Goal: Task Accomplishment & Management: Use online tool/utility

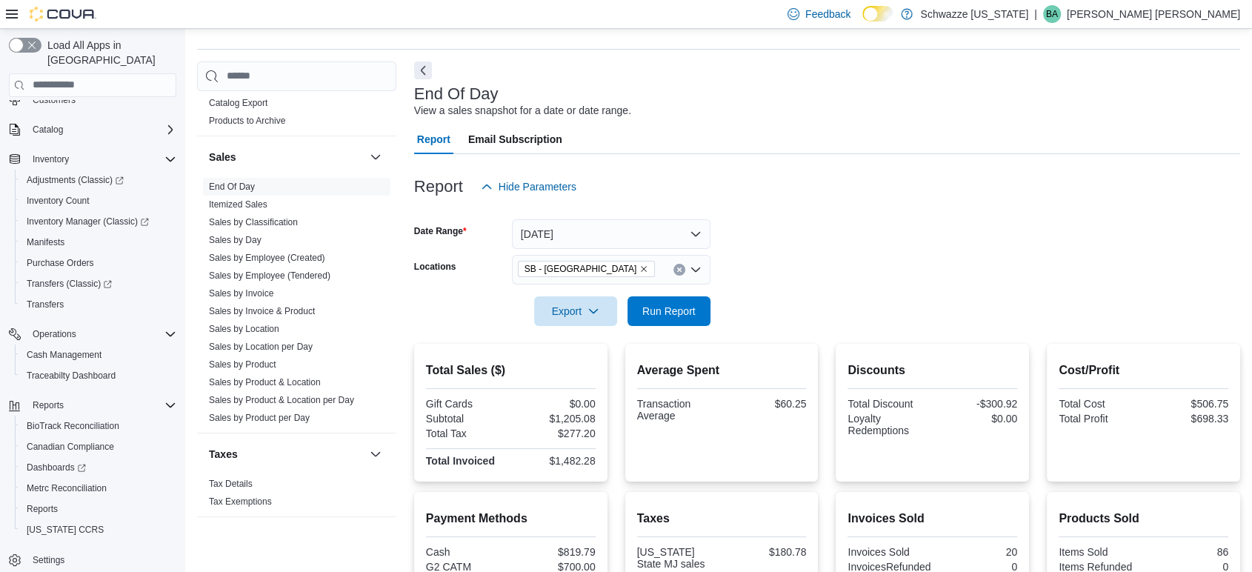
scroll to position [38, 0]
click at [668, 313] on span "Run Report" at bounding box center [668, 311] width 53 height 15
click at [675, 310] on span "Run Report" at bounding box center [668, 311] width 53 height 15
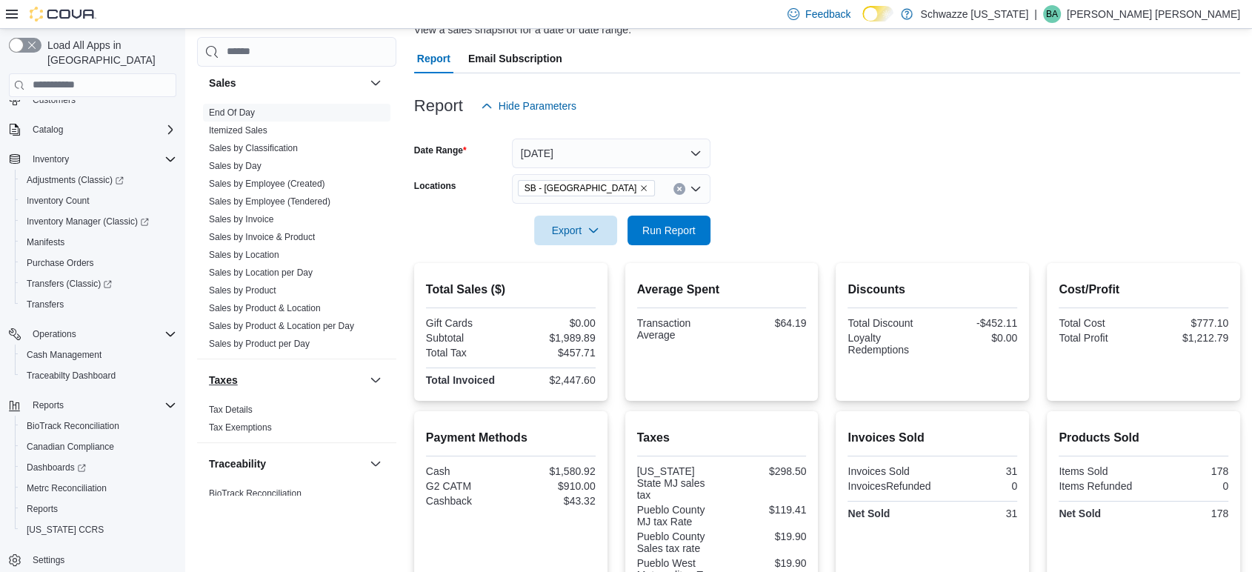
scroll to position [1063, 0]
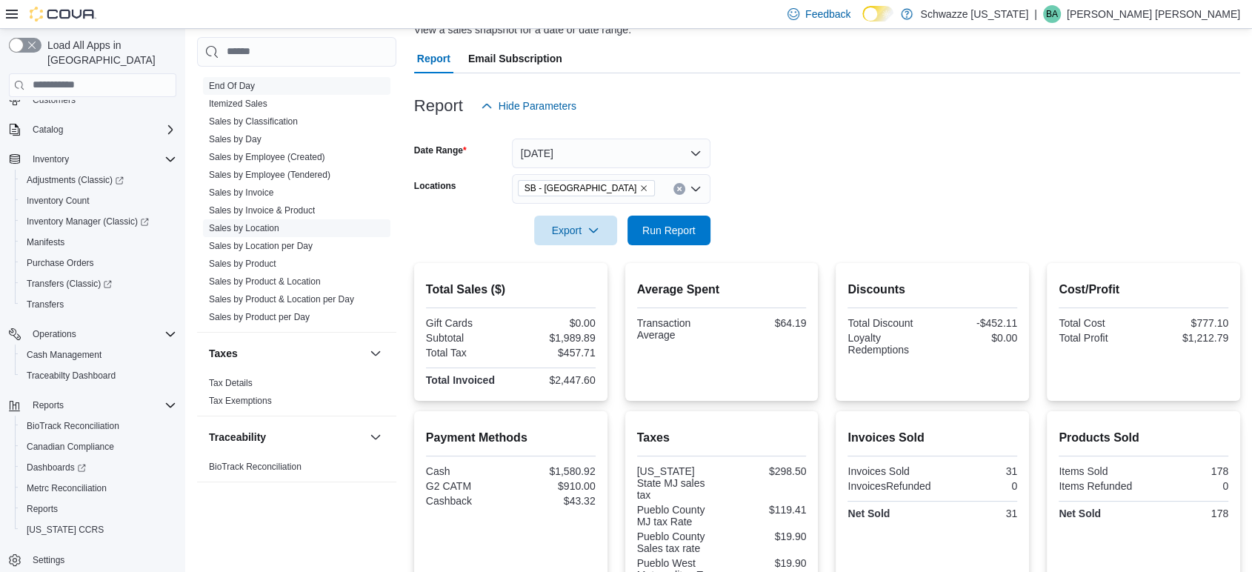
click at [261, 225] on link "Sales by Location" at bounding box center [244, 228] width 70 height 10
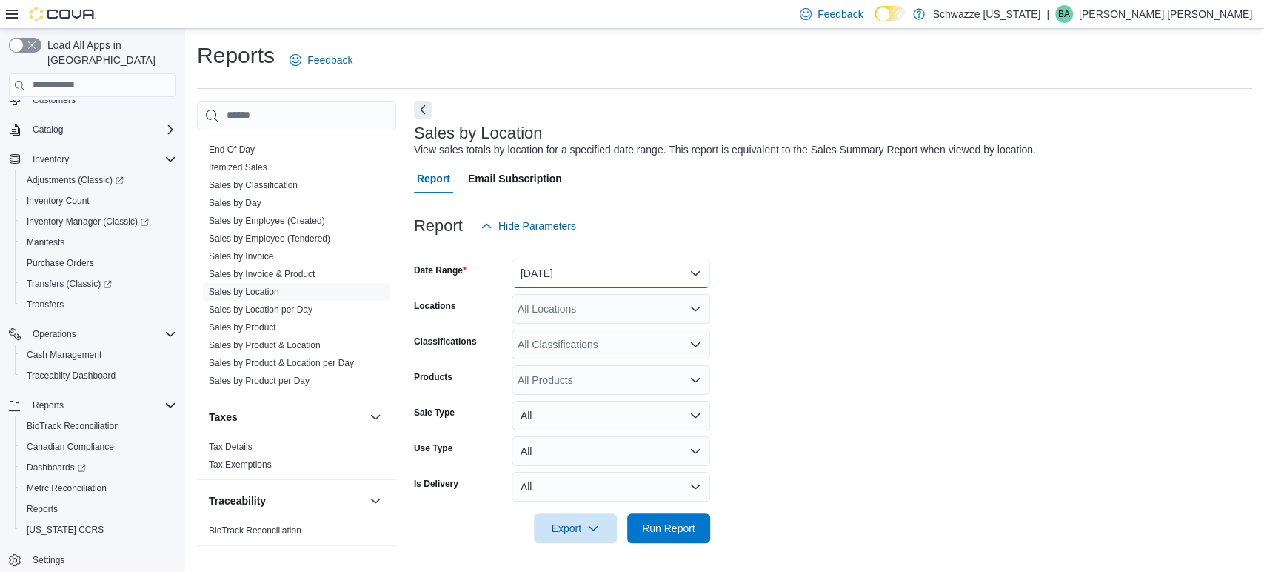
click at [564, 277] on button "Yesterday" at bounding box center [611, 273] width 198 height 30
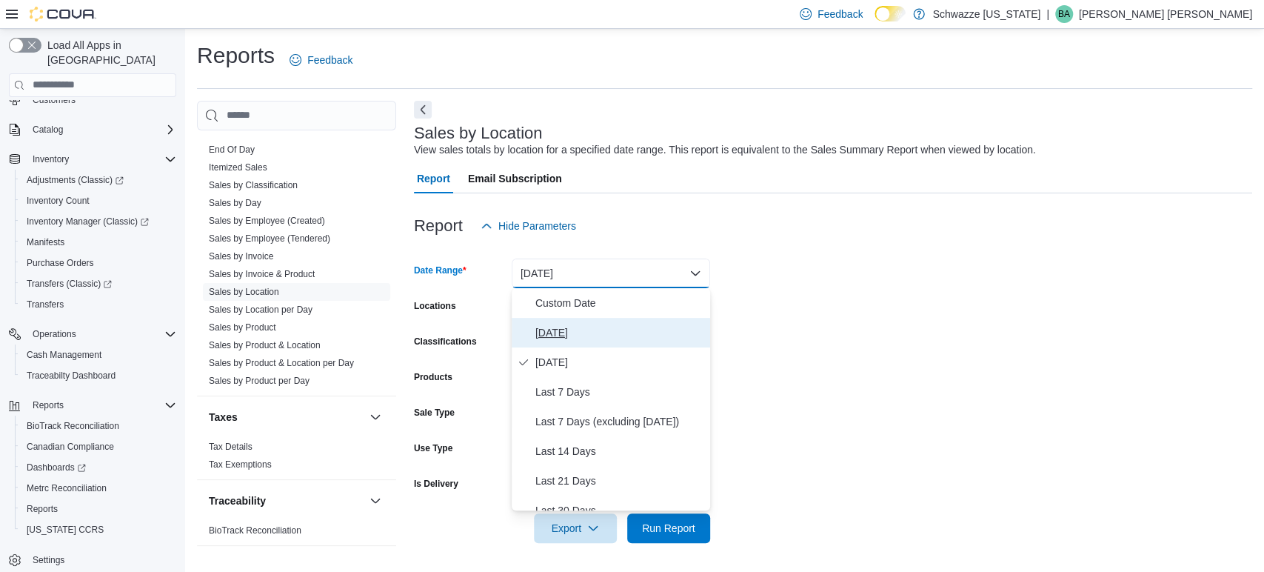
click at [558, 338] on span "[DATE]" at bounding box center [619, 333] width 169 height 18
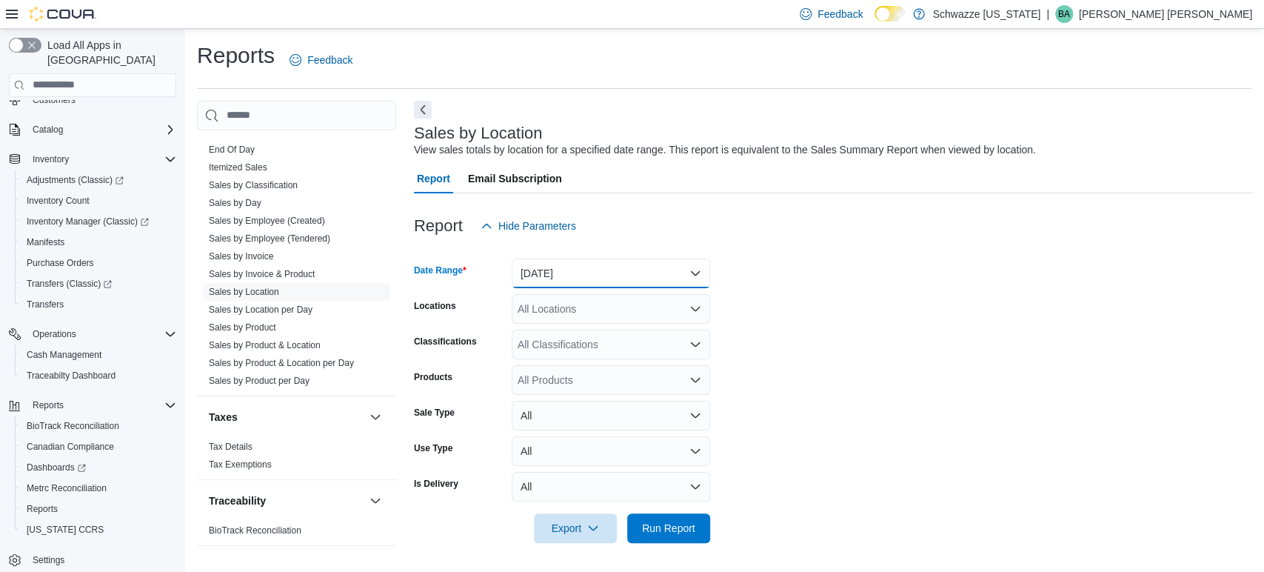
click at [578, 284] on button "[DATE]" at bounding box center [611, 273] width 198 height 30
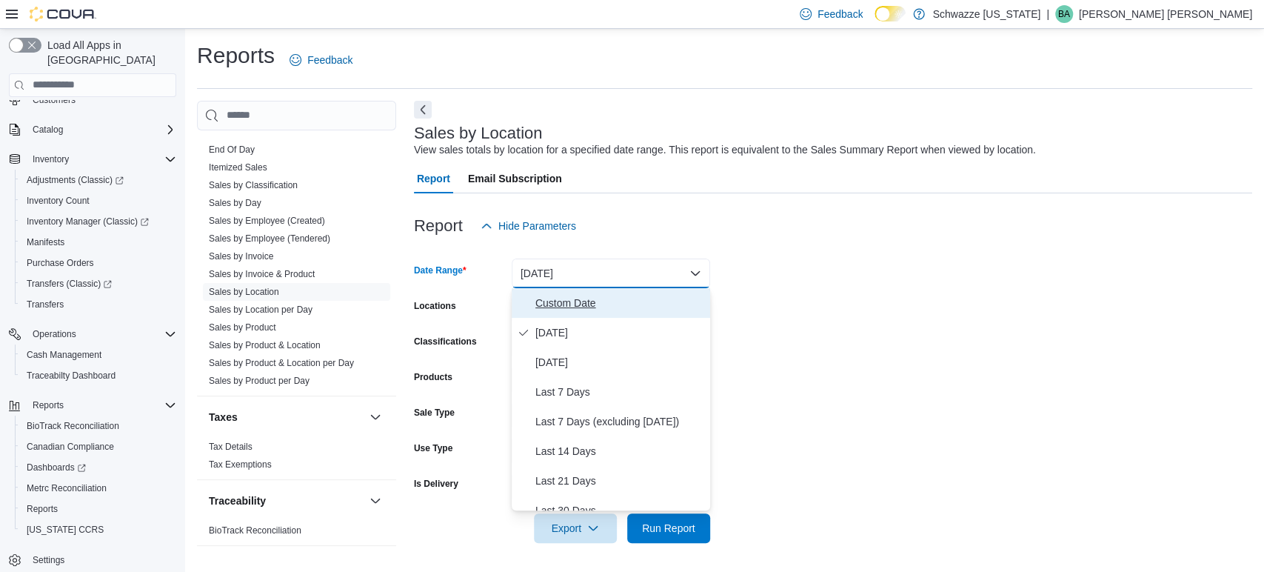
click at [571, 304] on span "Custom Date" at bounding box center [619, 303] width 169 height 18
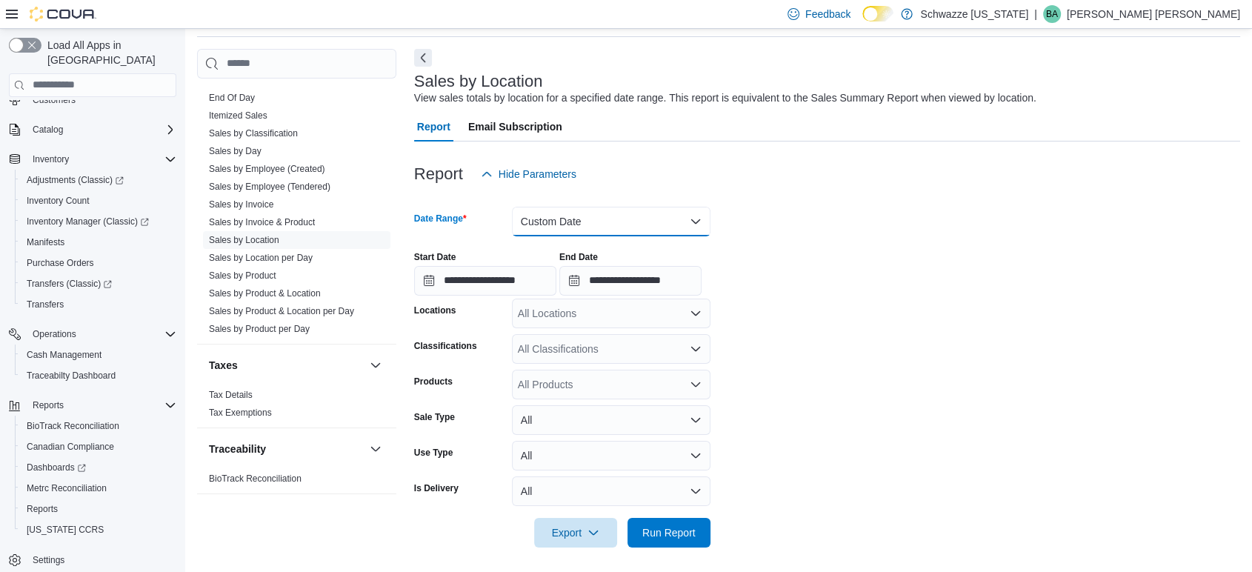
scroll to position [56, 0]
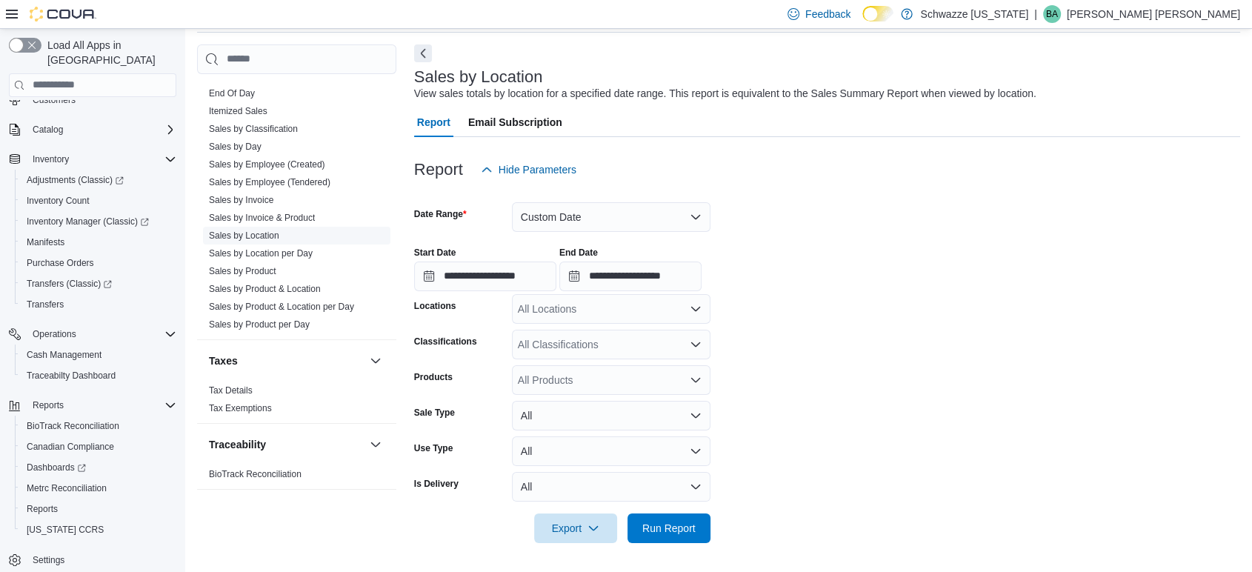
click at [250, 233] on link "Sales by Location" at bounding box center [244, 235] width 70 height 10
click at [586, 216] on button "Custom Date" at bounding box center [611, 217] width 198 height 30
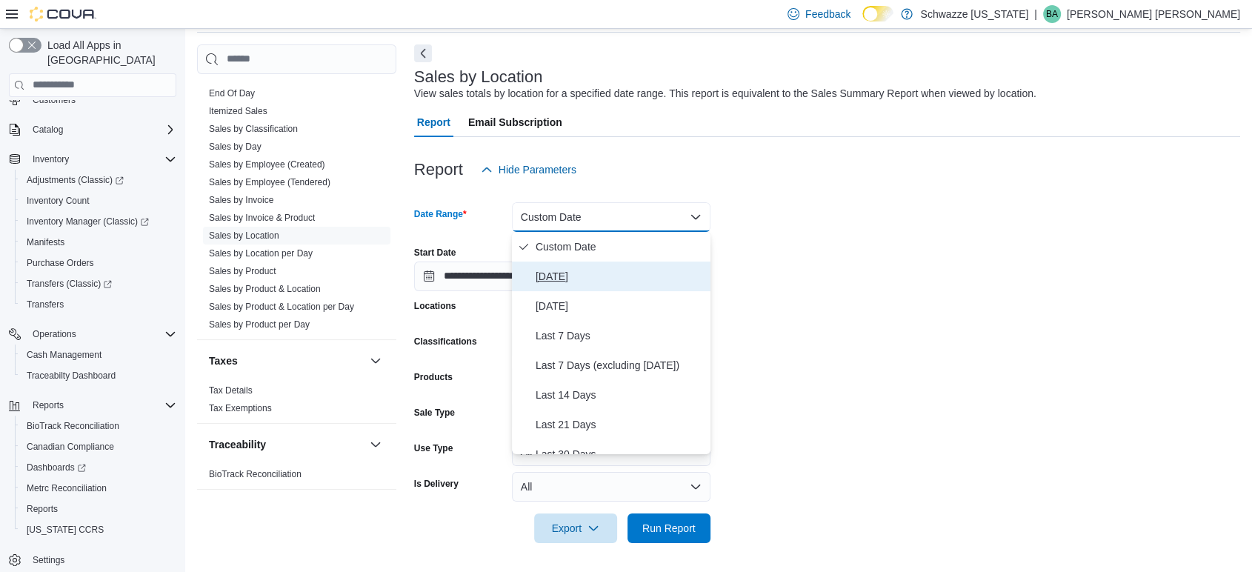
click at [566, 268] on span "[DATE]" at bounding box center [619, 276] width 169 height 18
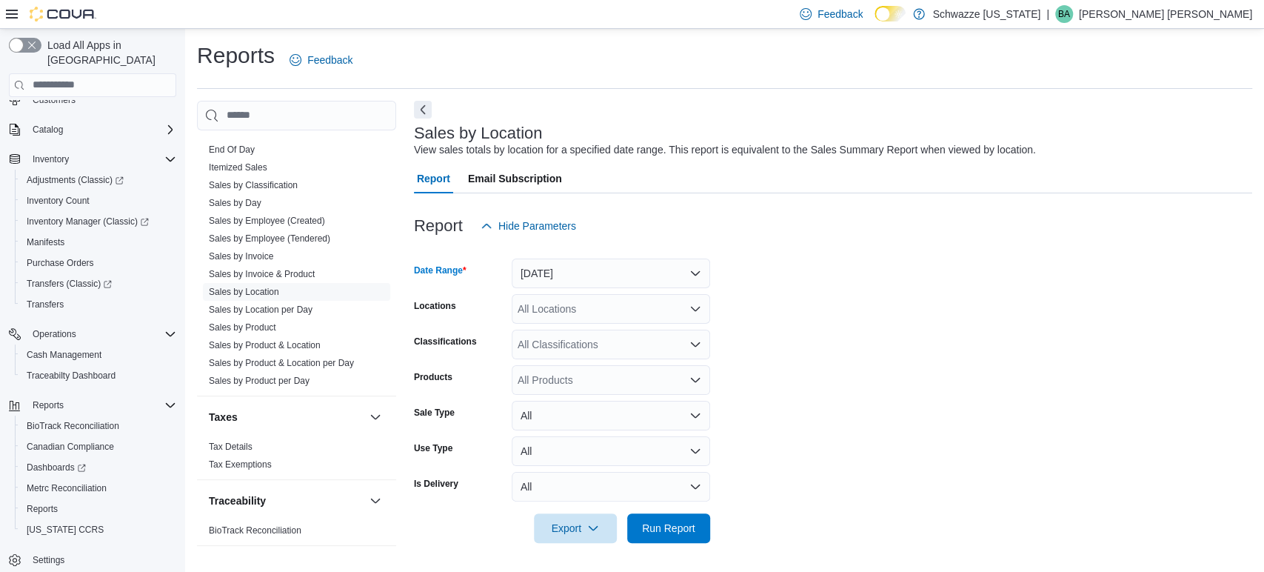
click at [573, 307] on div "All Locations" at bounding box center [611, 309] width 198 height 30
type input "***"
click at [573, 327] on span "SB - [GEOGRAPHIC_DATA]" at bounding box center [623, 334] width 131 height 15
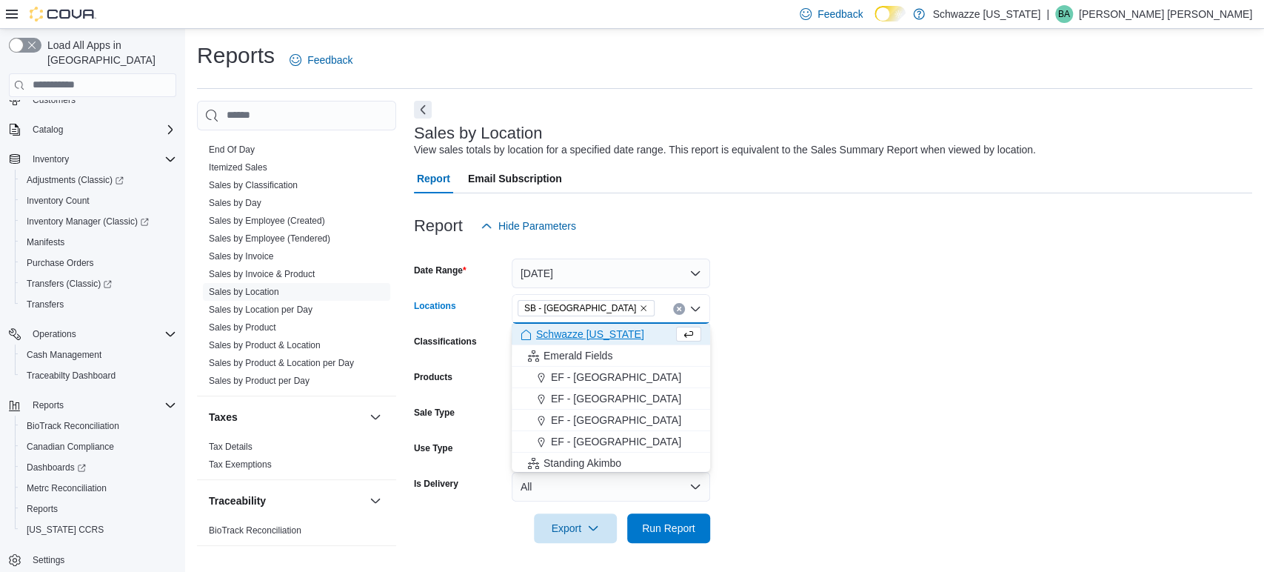
click at [751, 295] on form "Date Range Today Locations SB - Pueblo West Combo box. Selected. SB - Pueblo We…" at bounding box center [833, 392] width 838 height 302
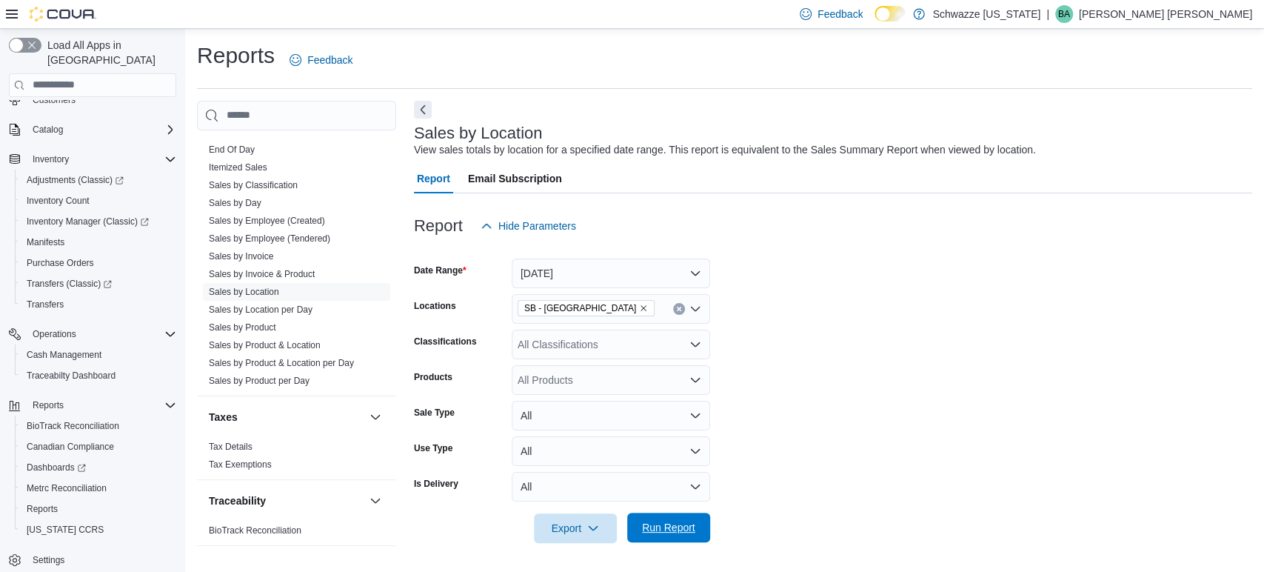
click at [667, 524] on span "Run Report" at bounding box center [668, 527] width 53 height 15
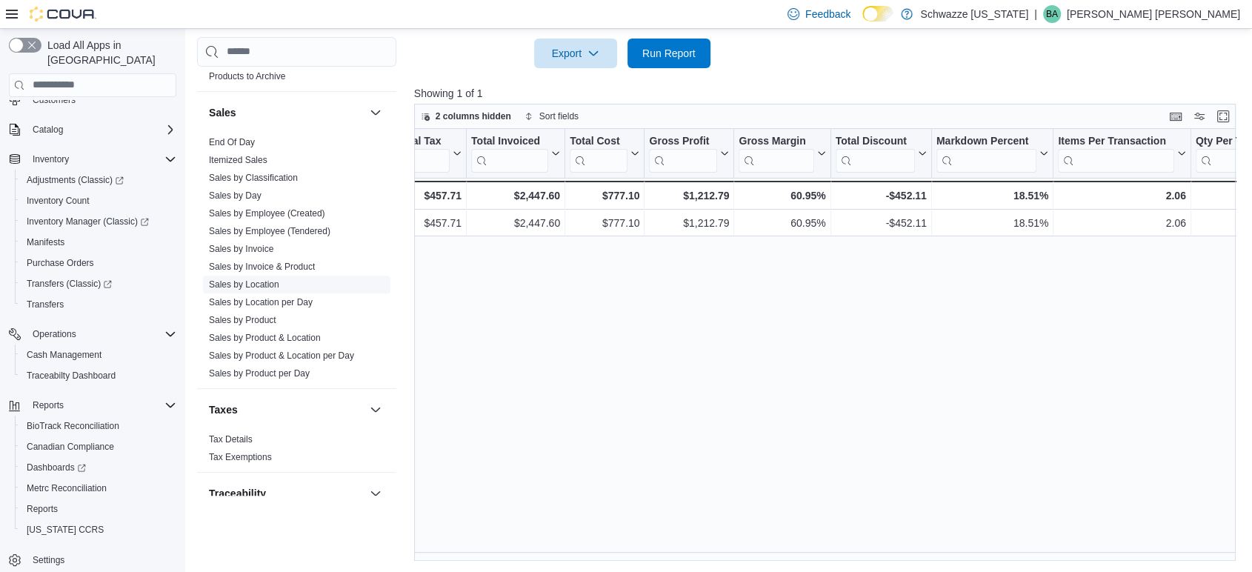
scroll to position [981, 0]
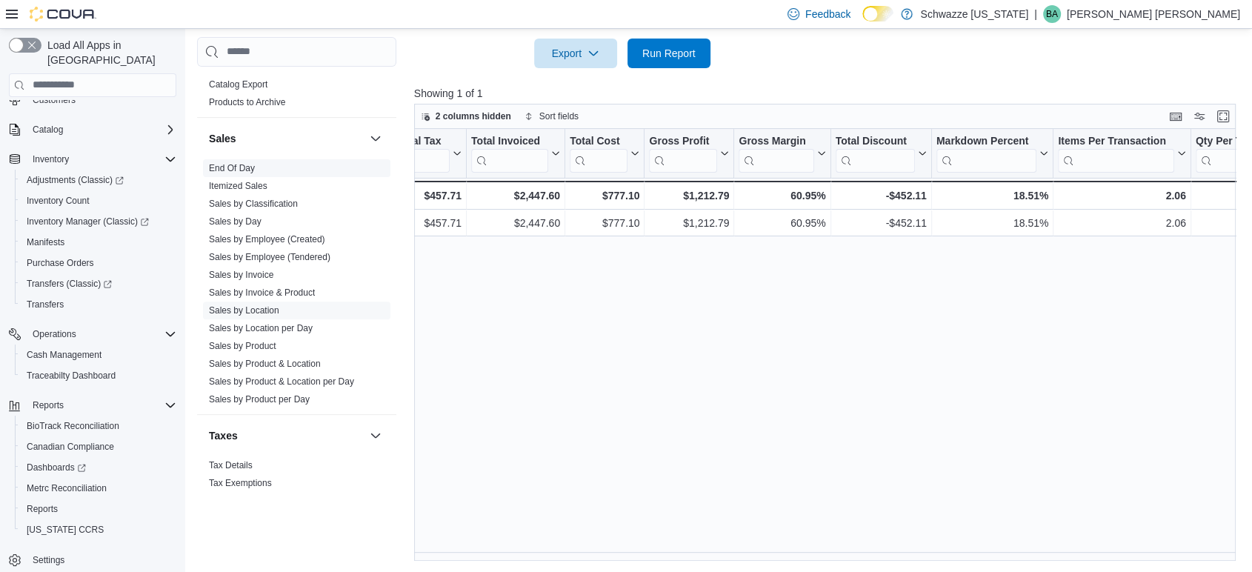
click at [241, 170] on link "End Of Day" at bounding box center [232, 168] width 46 height 10
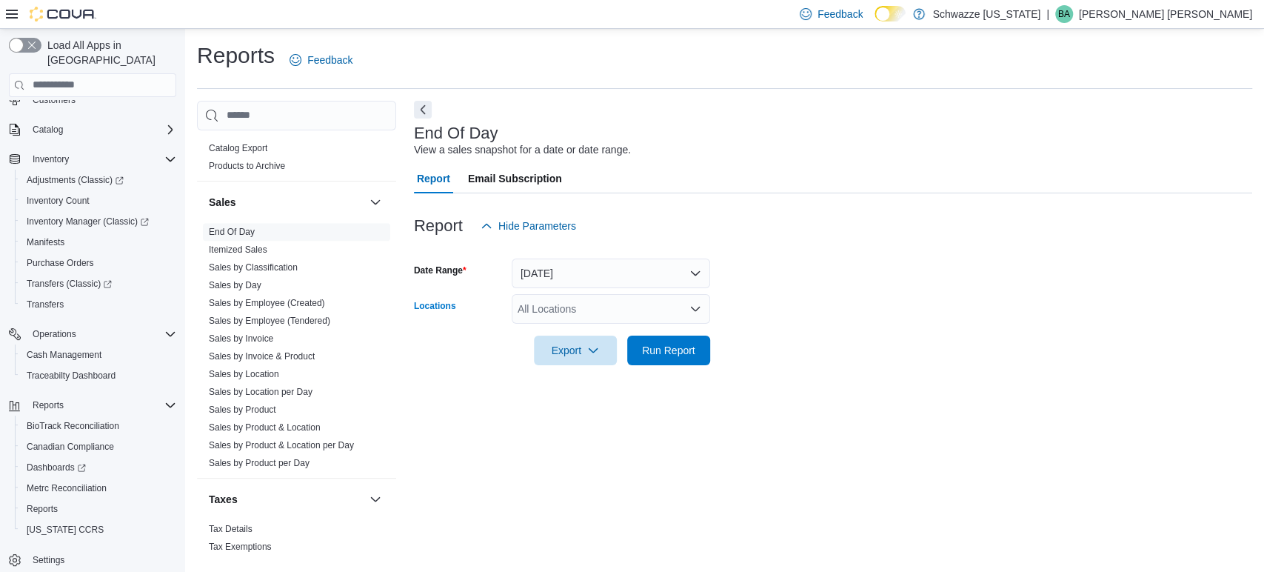
click at [698, 311] on icon "Open list of options" at bounding box center [695, 309] width 12 height 12
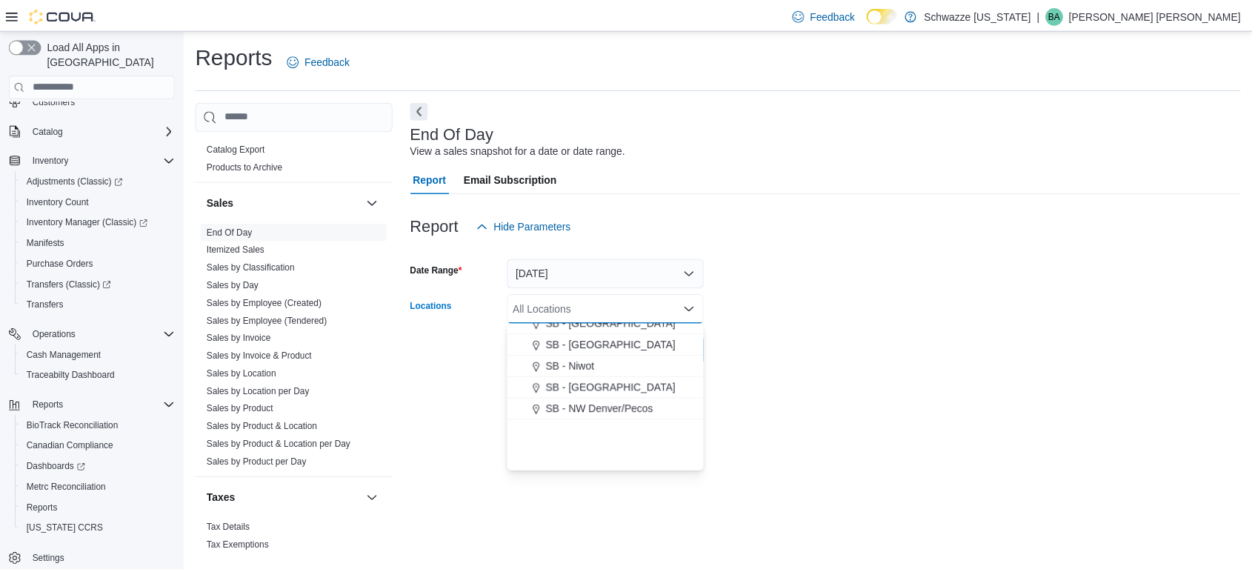
scroll to position [658, 0]
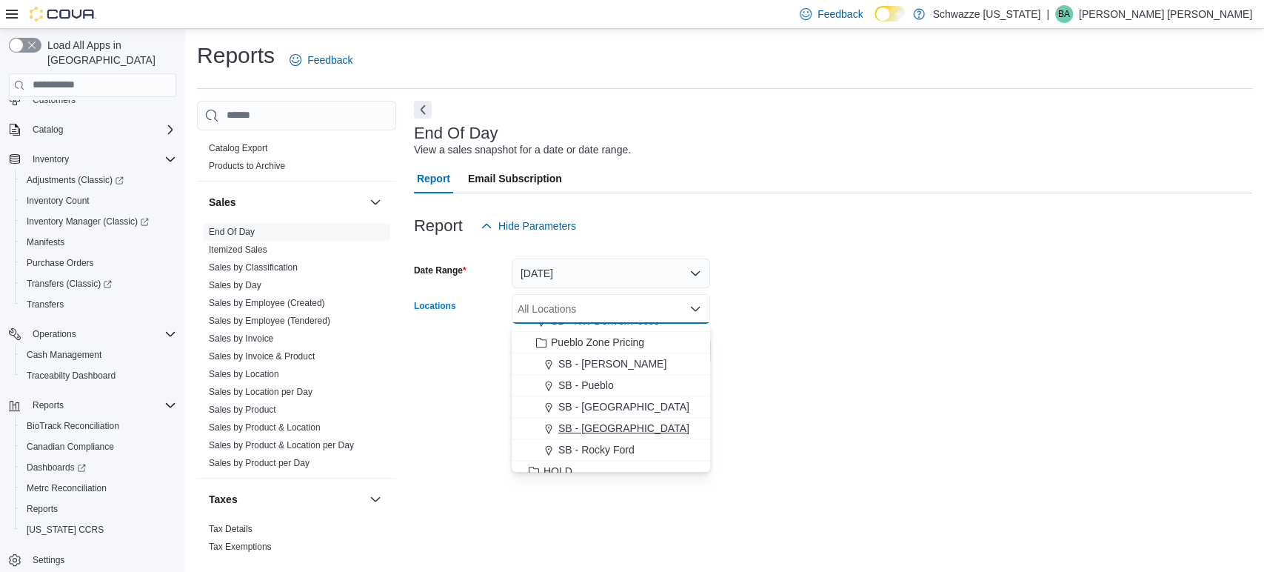
click at [605, 426] on span "SB - [GEOGRAPHIC_DATA]" at bounding box center [623, 428] width 131 height 15
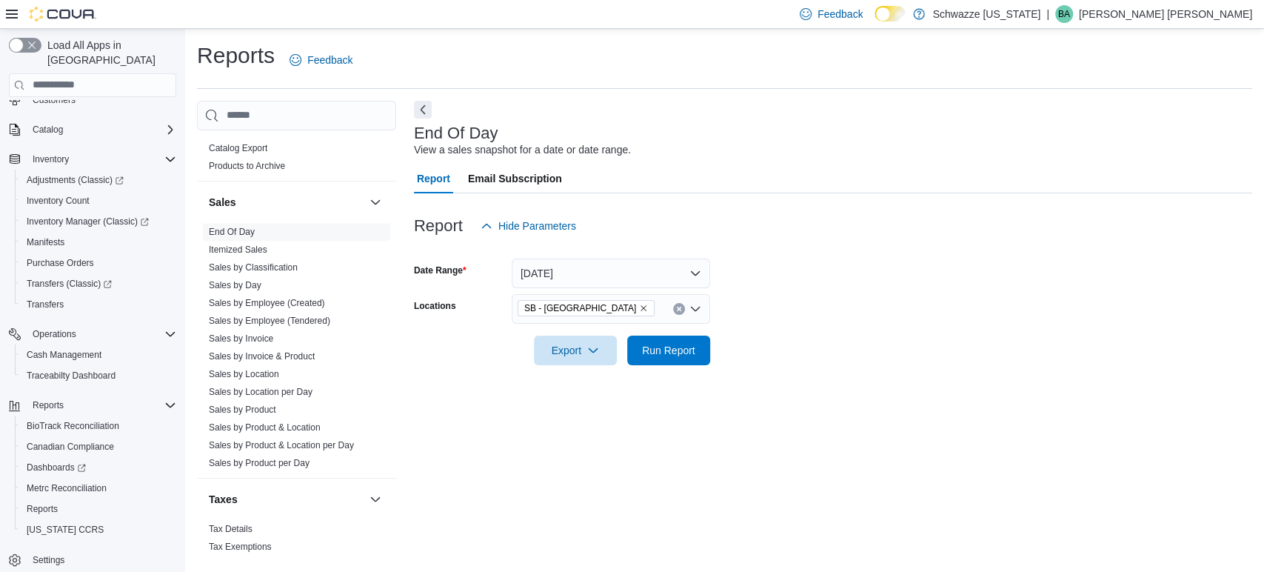
click at [1132, 348] on form "Date Range Today Locations SB - Pueblo West Export Run Report" at bounding box center [833, 303] width 838 height 124
click at [669, 330] on div at bounding box center [833, 330] width 838 height 12
click at [671, 344] on span "Run Report" at bounding box center [668, 349] width 53 height 15
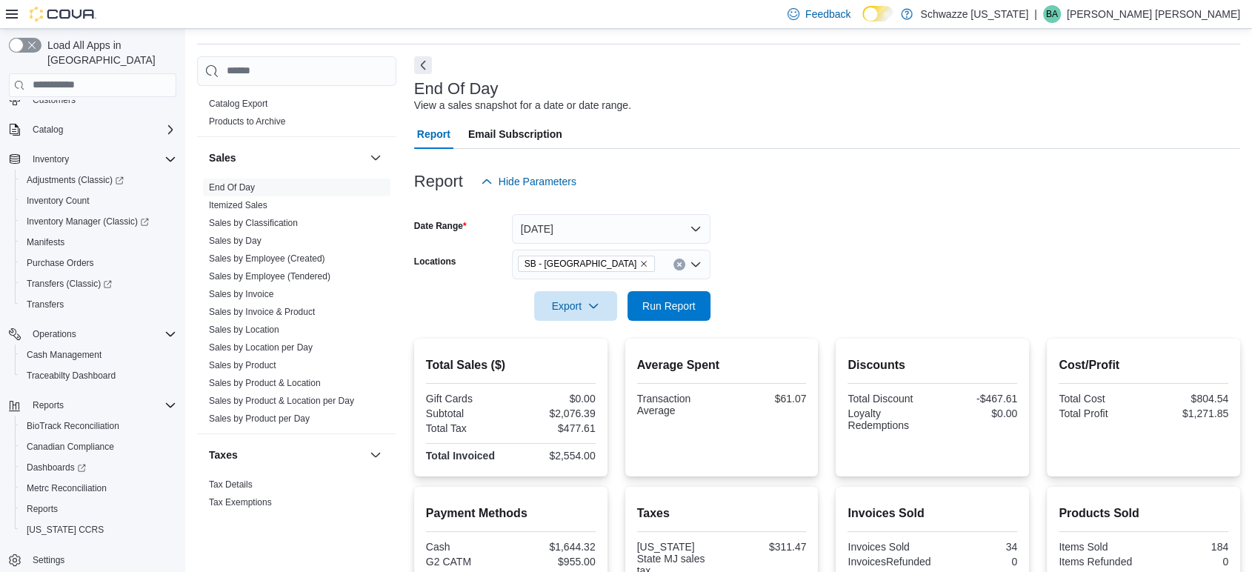
scroll to position [38, 0]
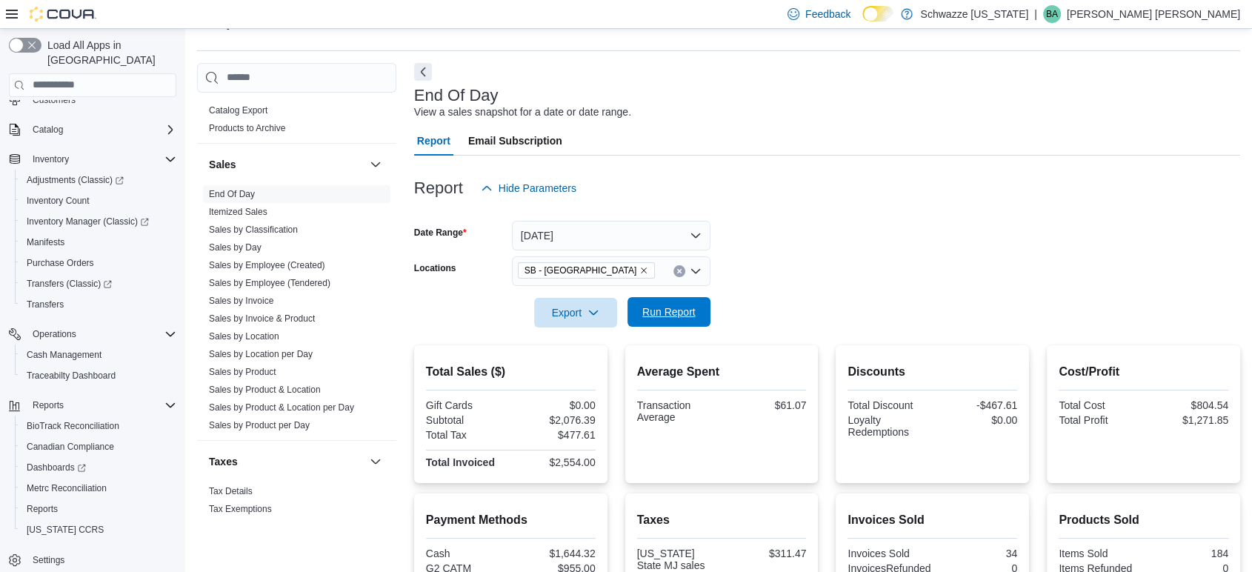
click at [675, 313] on span "Run Report" at bounding box center [668, 311] width 53 height 15
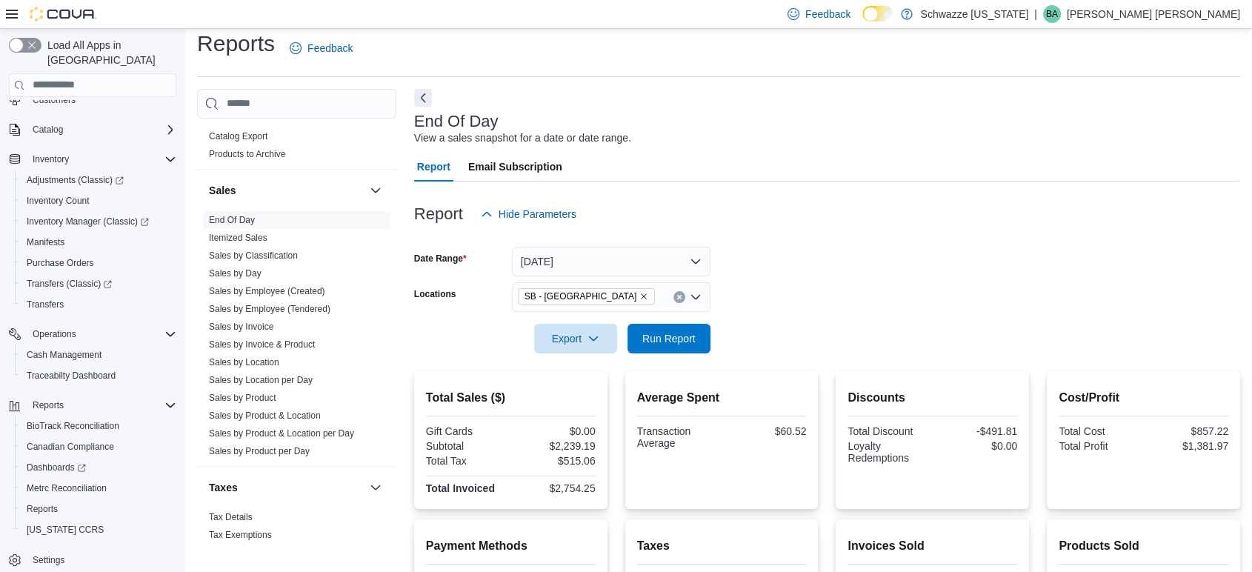
scroll to position [0, 0]
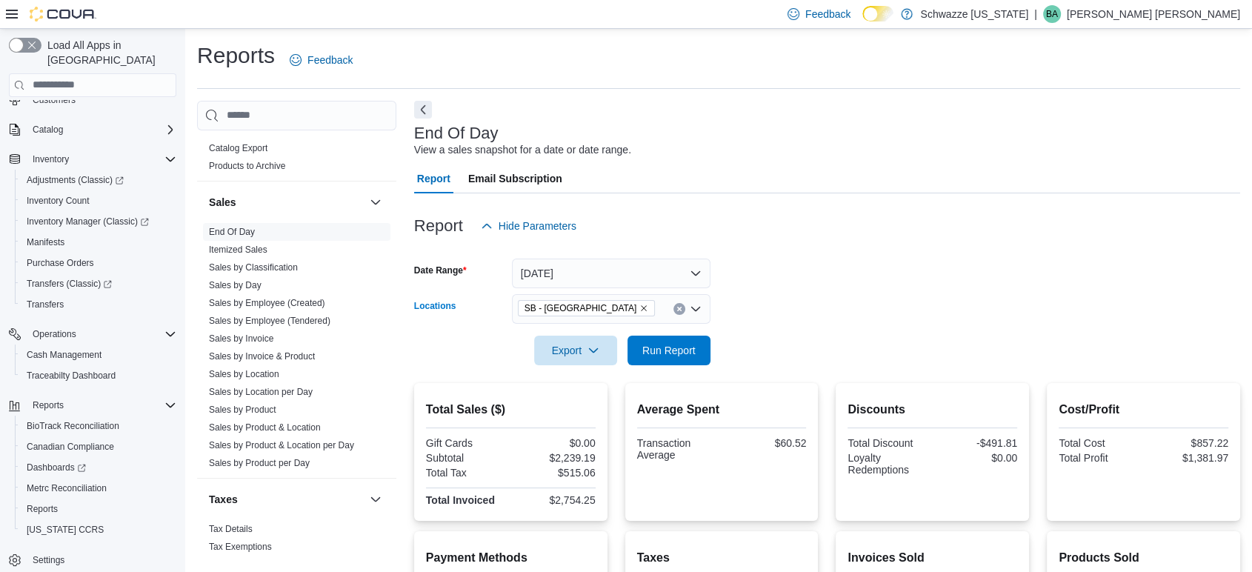
click at [696, 313] on icon "Open list of options" at bounding box center [695, 309] width 12 height 12
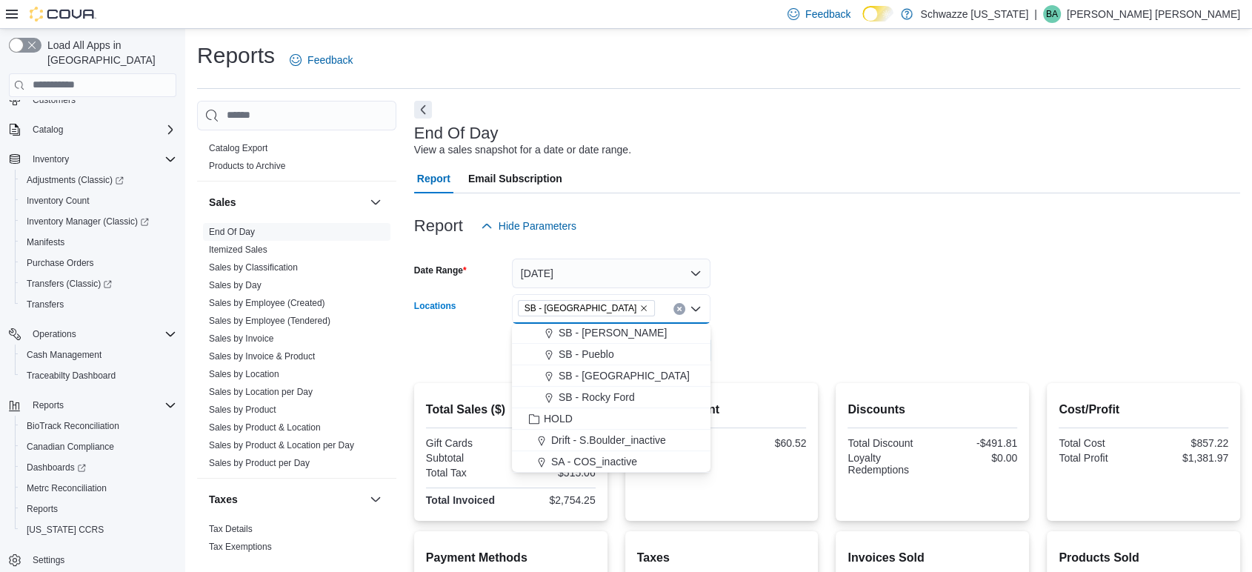
scroll to position [607, 0]
click at [619, 436] on div "SB - Pueblo" at bounding box center [611, 436] width 181 height 15
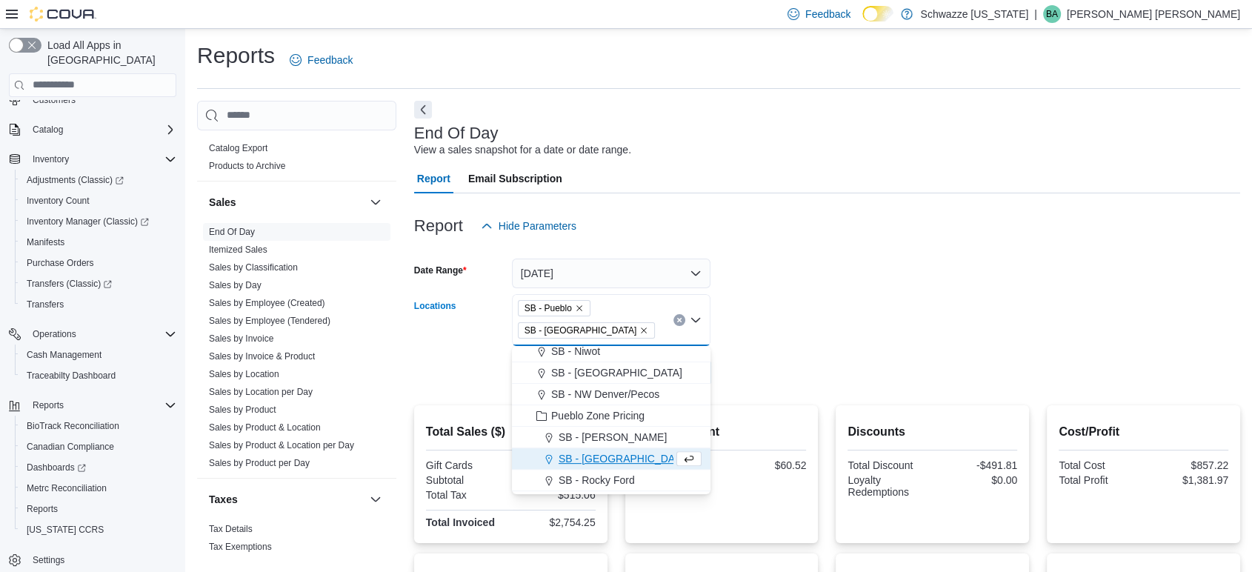
click at [639, 330] on icon "Remove SB - Pueblo West from selection in this group" at bounding box center [643, 330] width 9 height 9
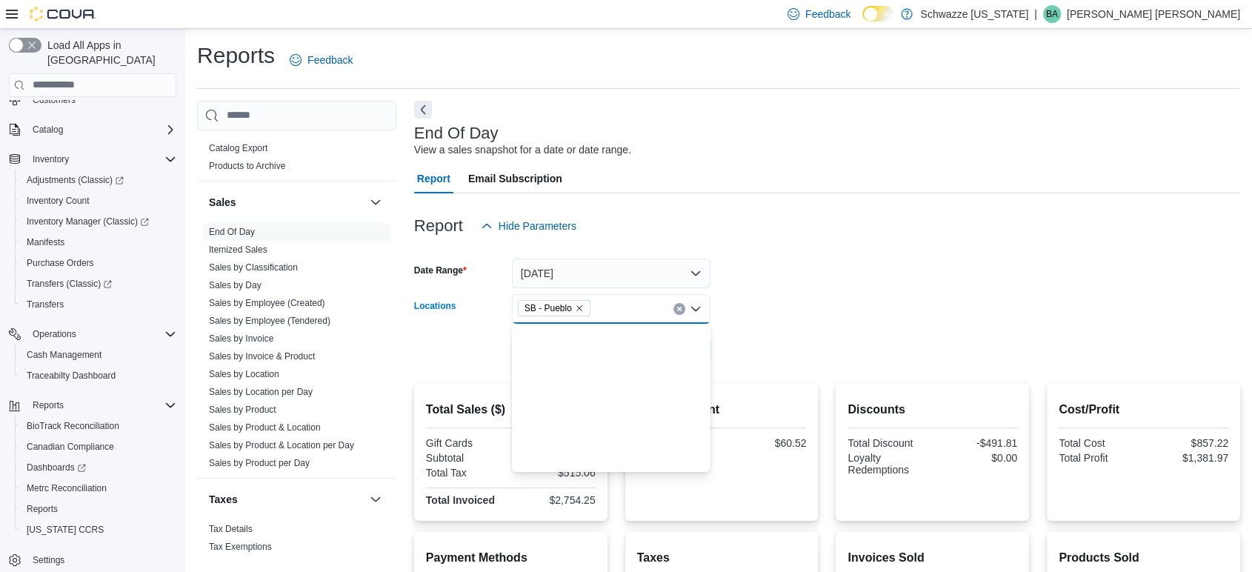
scroll to position [0, 0]
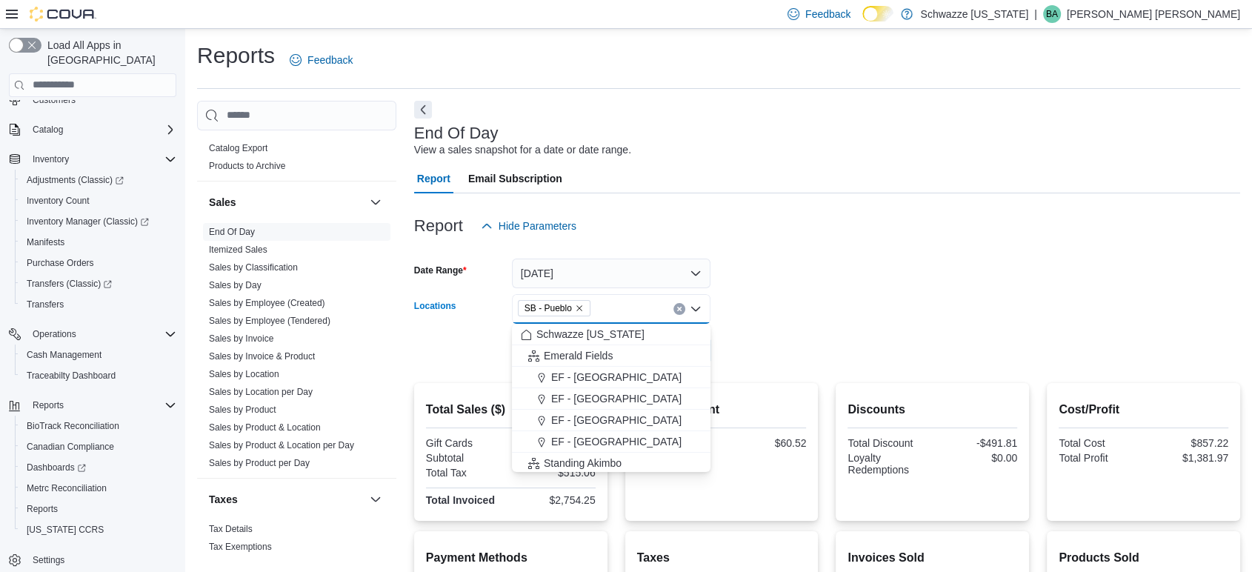
click at [807, 310] on form "Date Range Today Locations SB - Pueblo Combo box. Selected. SB - Pueblo. Press …" at bounding box center [827, 303] width 826 height 124
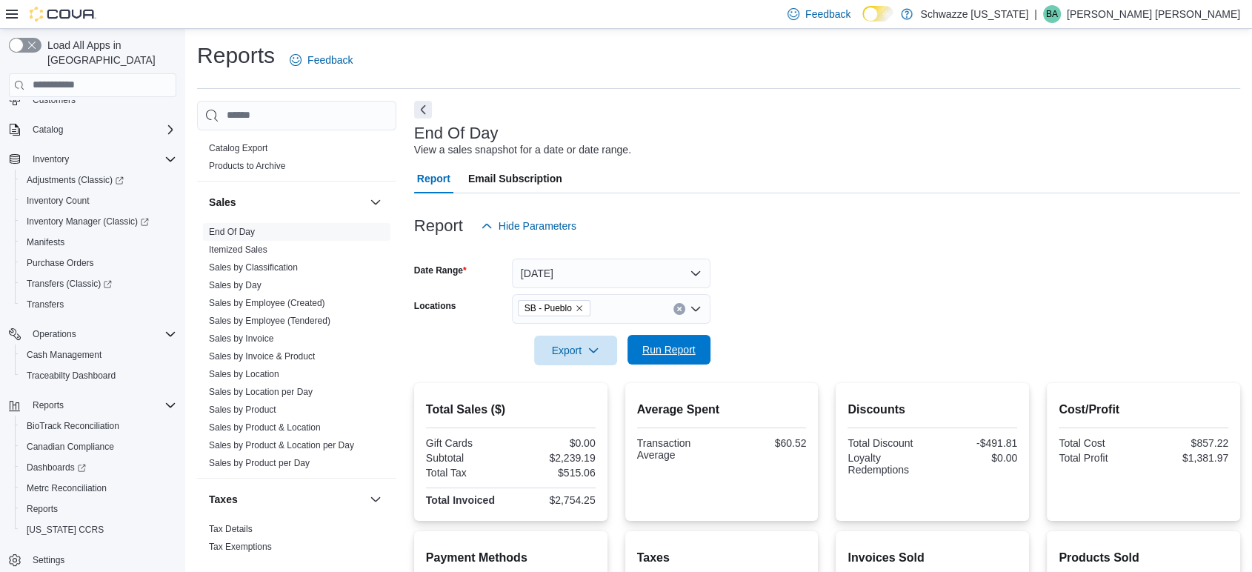
click at [681, 344] on span "Run Report" at bounding box center [668, 349] width 53 height 15
click at [697, 307] on icon "Open list of options" at bounding box center [695, 309] width 12 height 12
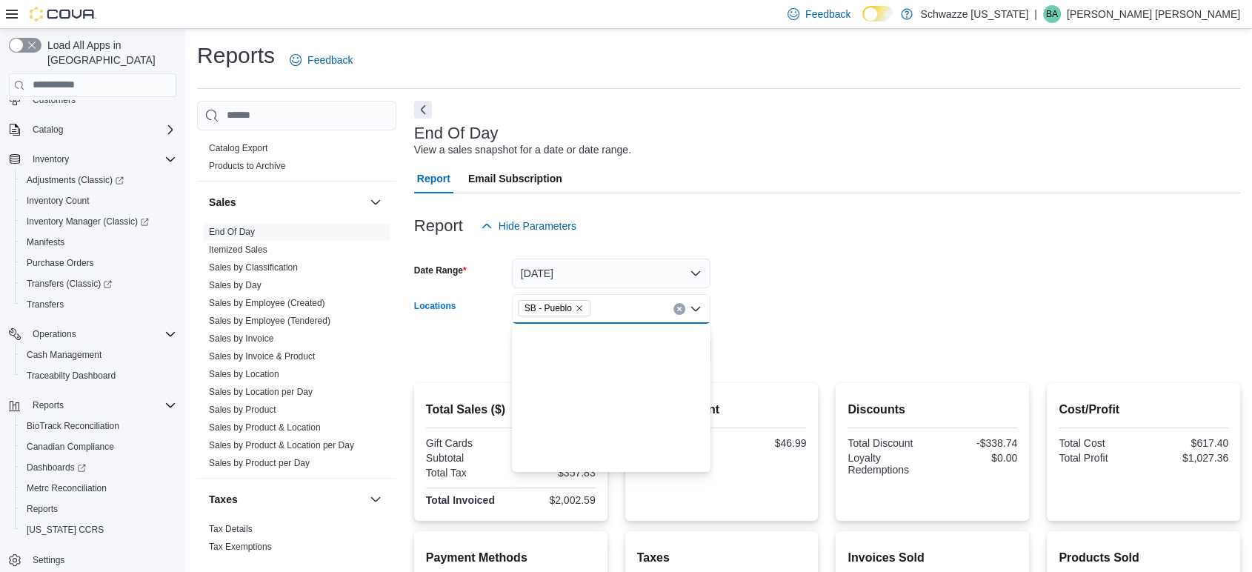
scroll to position [689, 0]
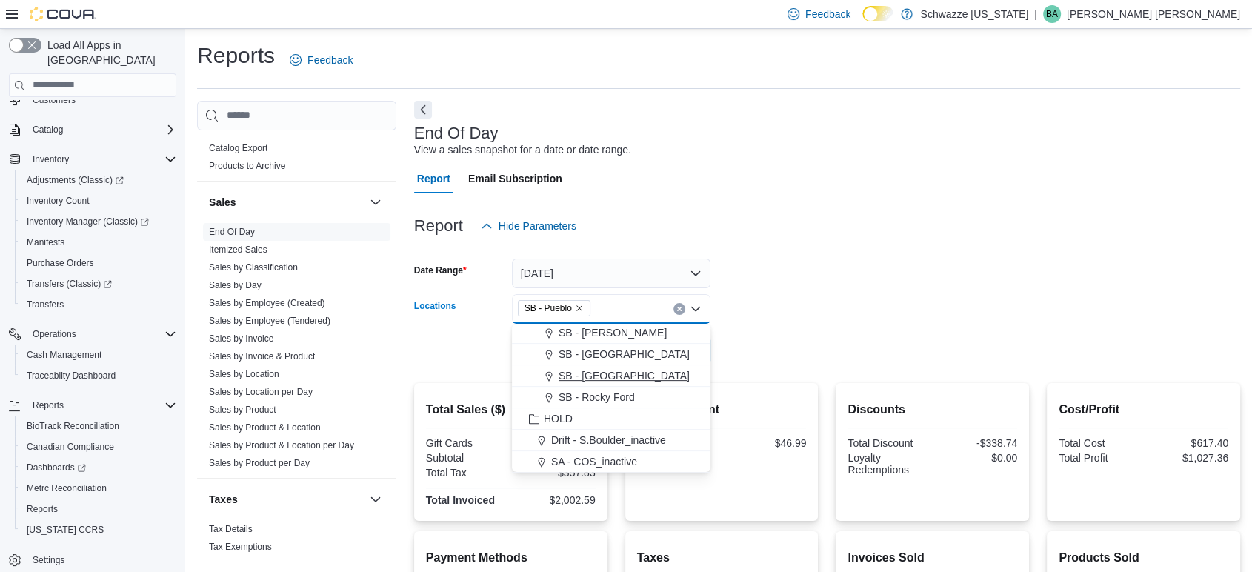
click at [587, 375] on span "SB - [GEOGRAPHIC_DATA]" at bounding box center [623, 375] width 131 height 15
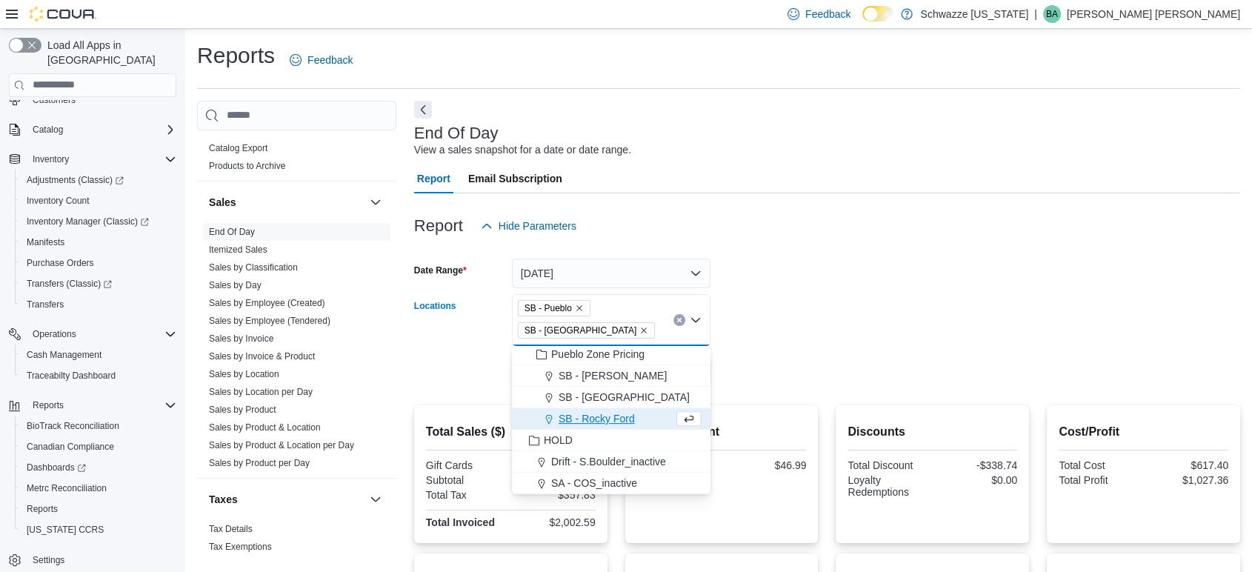
click at [578, 307] on icon "Remove SB - Pueblo from selection in this group" at bounding box center [579, 308] width 9 height 9
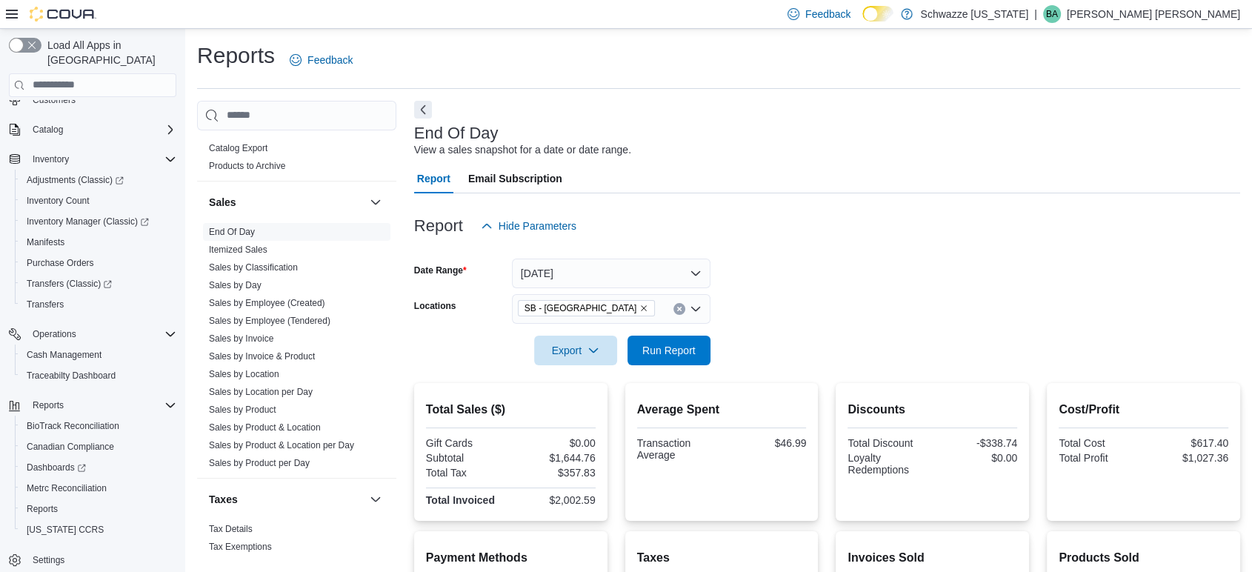
click at [841, 297] on form "Date Range Today Locations SB - Pueblo West Export Run Report" at bounding box center [827, 303] width 826 height 124
click at [665, 360] on span "Run Report" at bounding box center [668, 350] width 65 height 30
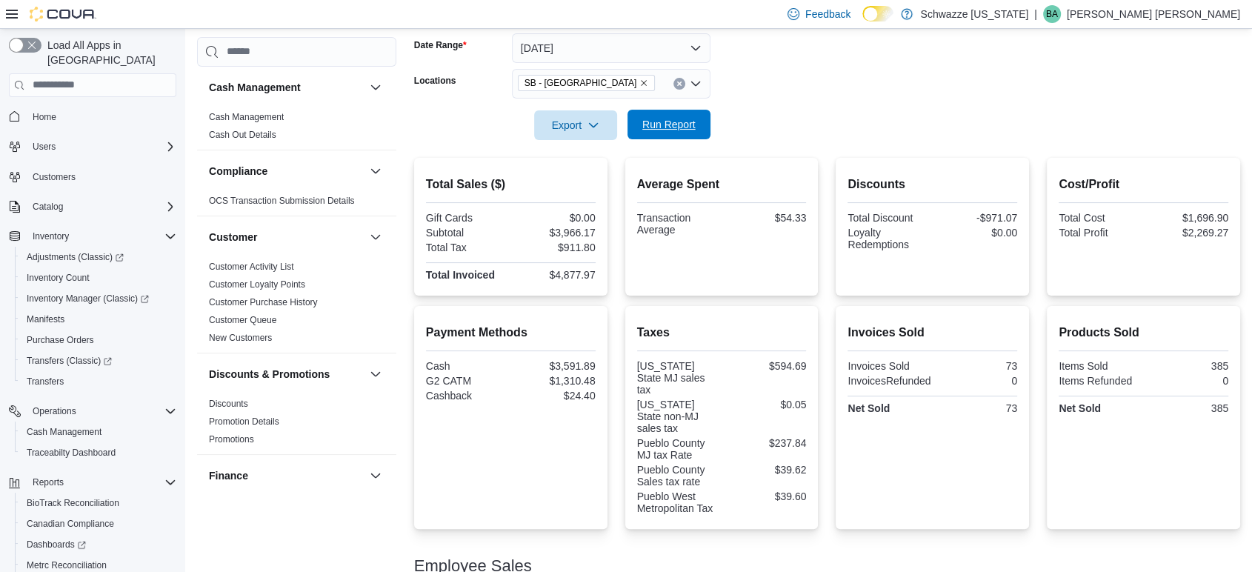
scroll to position [987, 0]
